Goal: Task Accomplishment & Management: Use online tool/utility

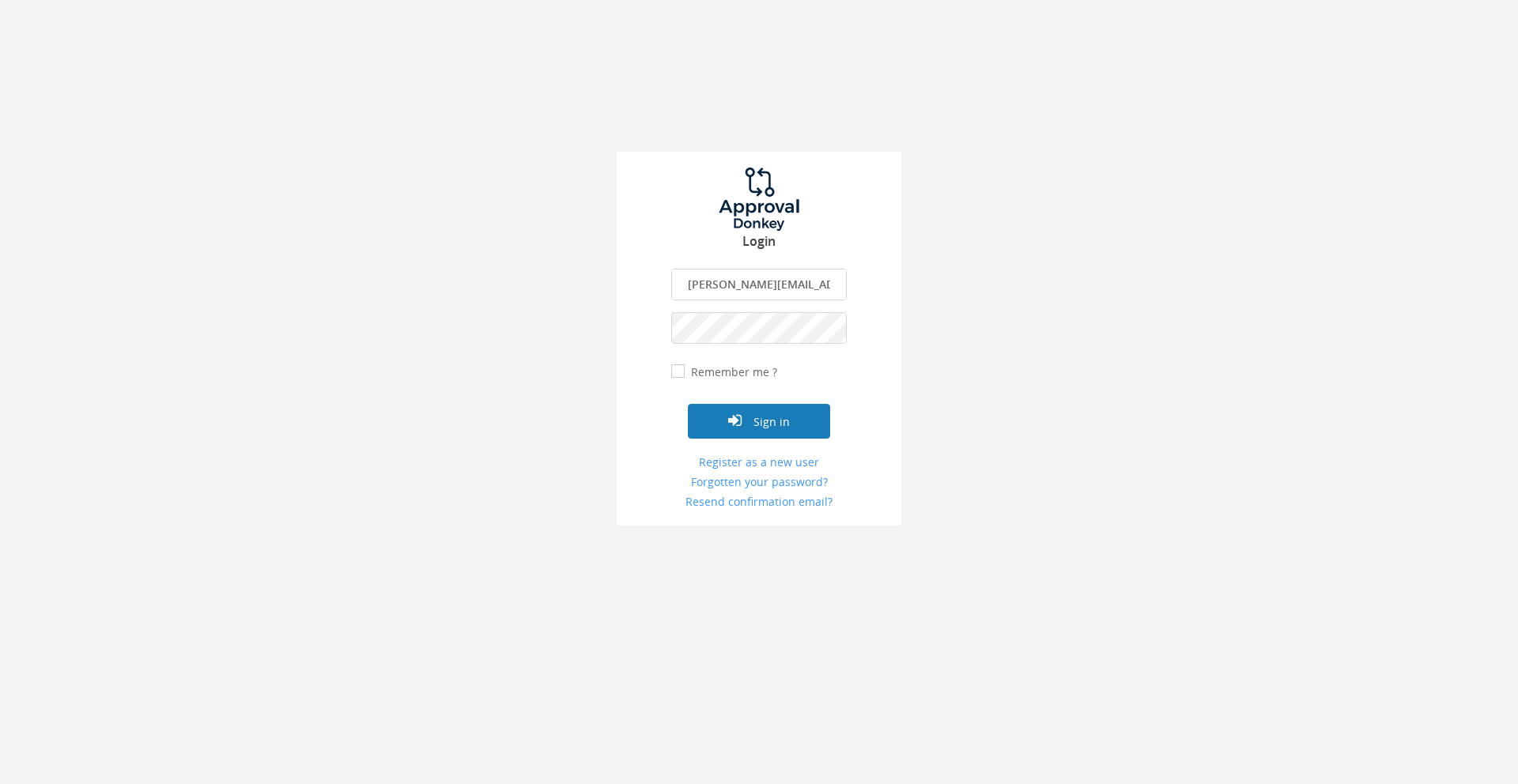
click at [789, 427] on button "Sign in" at bounding box center [759, 421] width 142 height 35
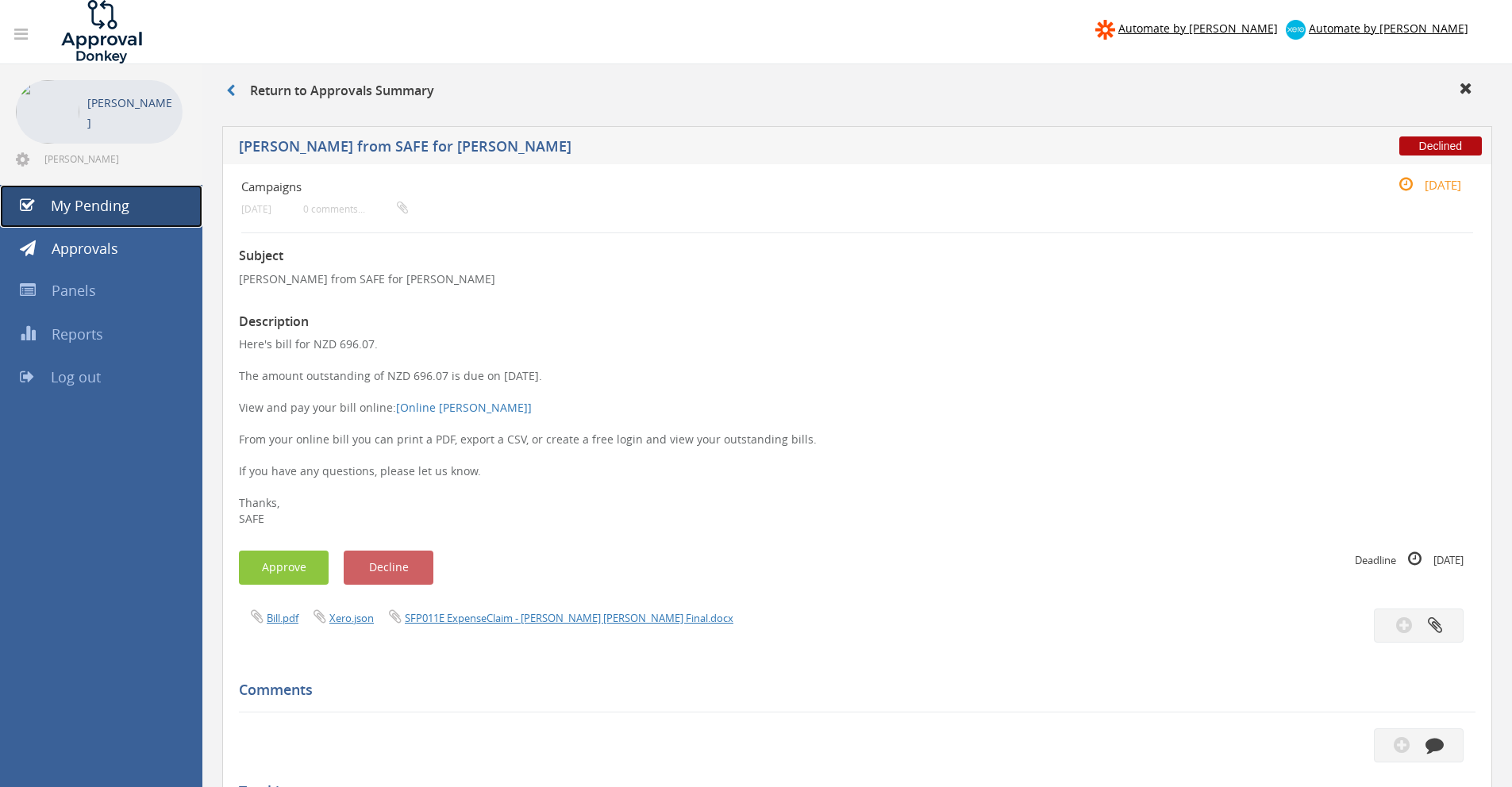
click at [102, 197] on span "My Pending" at bounding box center [90, 205] width 79 height 19
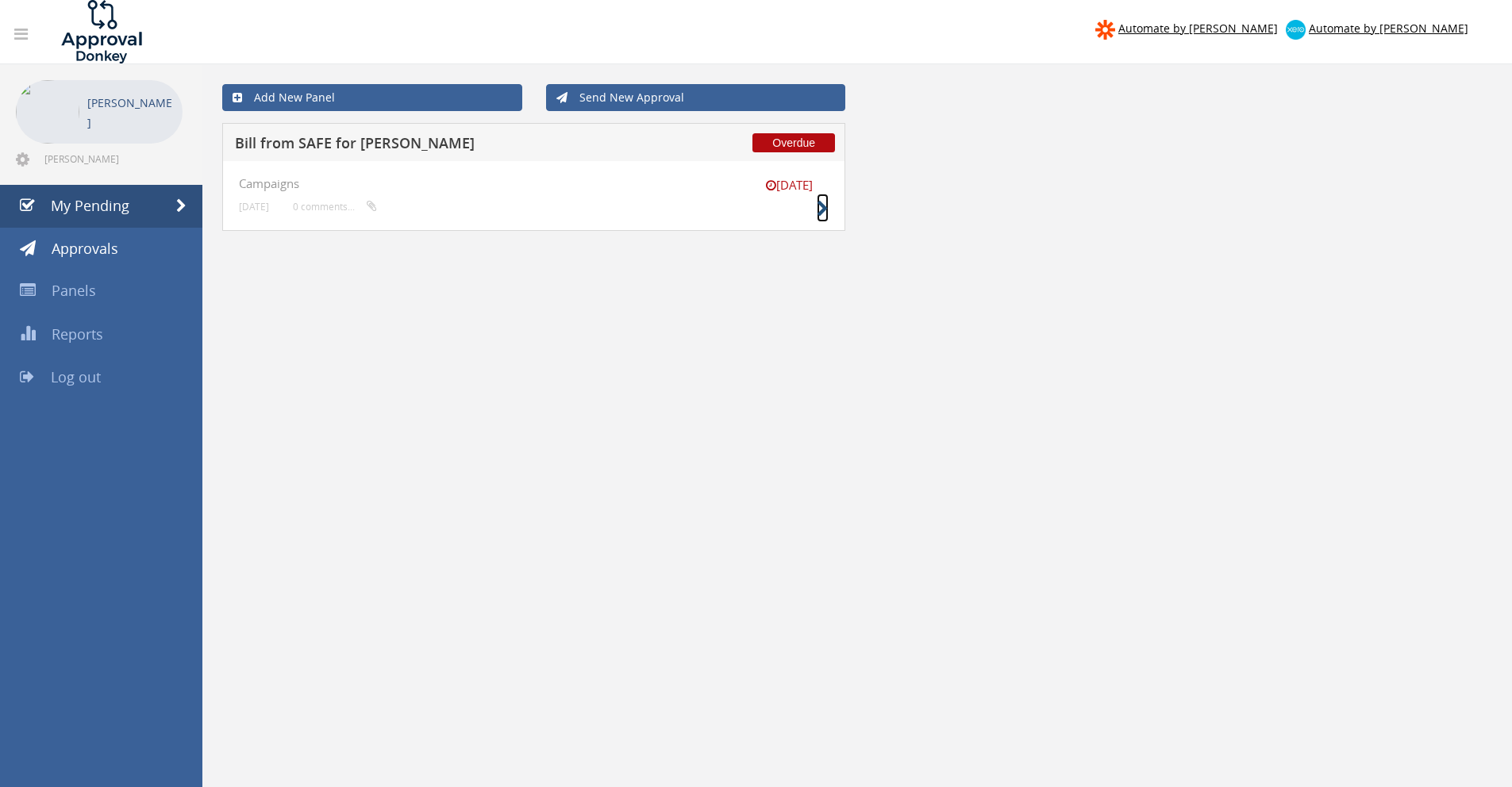
click at [824, 213] on icon at bounding box center [822, 209] width 12 height 16
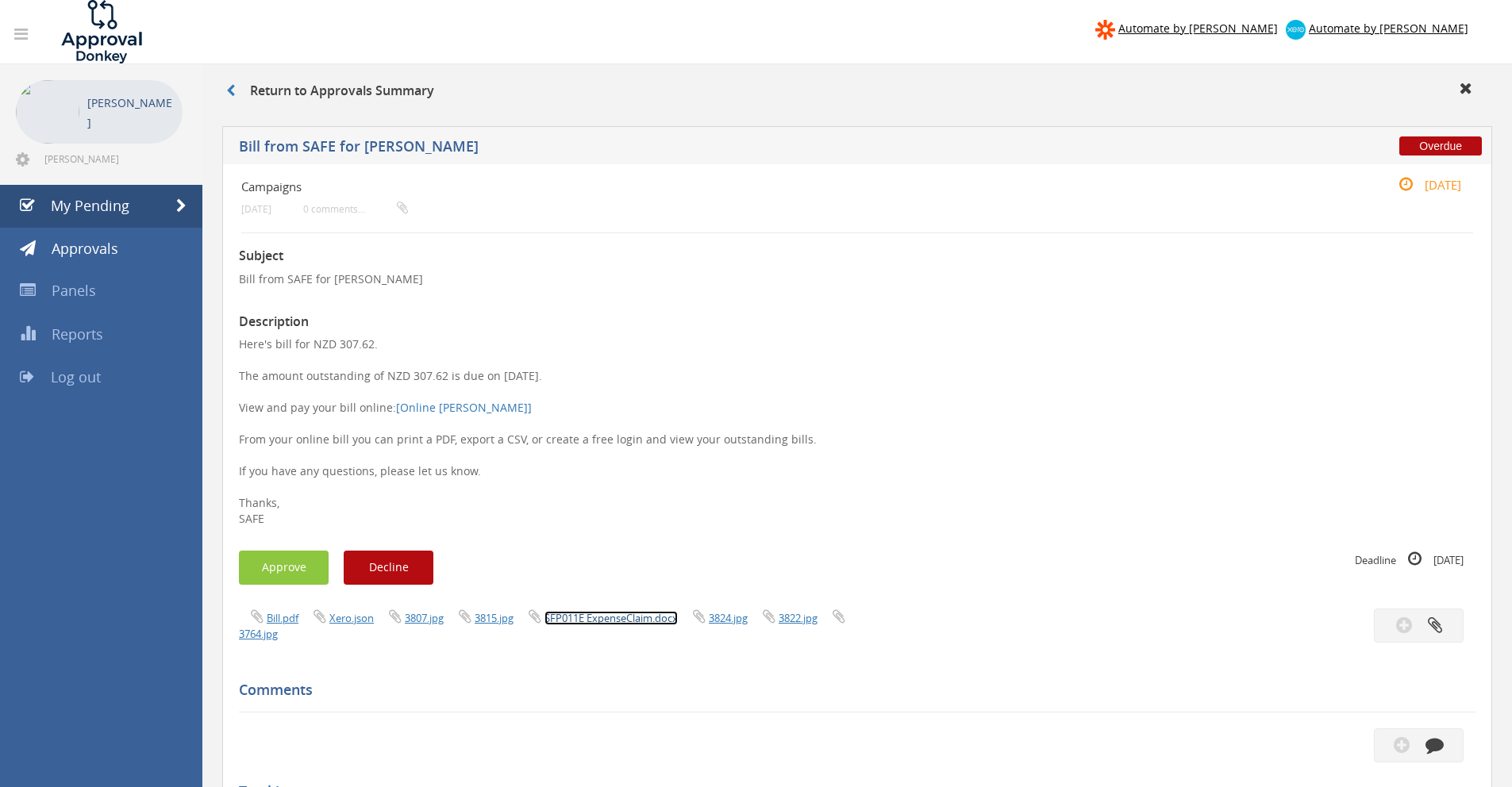
click at [621, 619] on link "SFP011E ExpenseClaim.docx" at bounding box center [611, 618] width 133 height 15
click at [278, 622] on link "Bill.pdf" at bounding box center [282, 618] width 32 height 15
click at [272, 571] on button "Approve" at bounding box center [284, 567] width 89 height 34
